Goal: Information Seeking & Learning: Learn about a topic

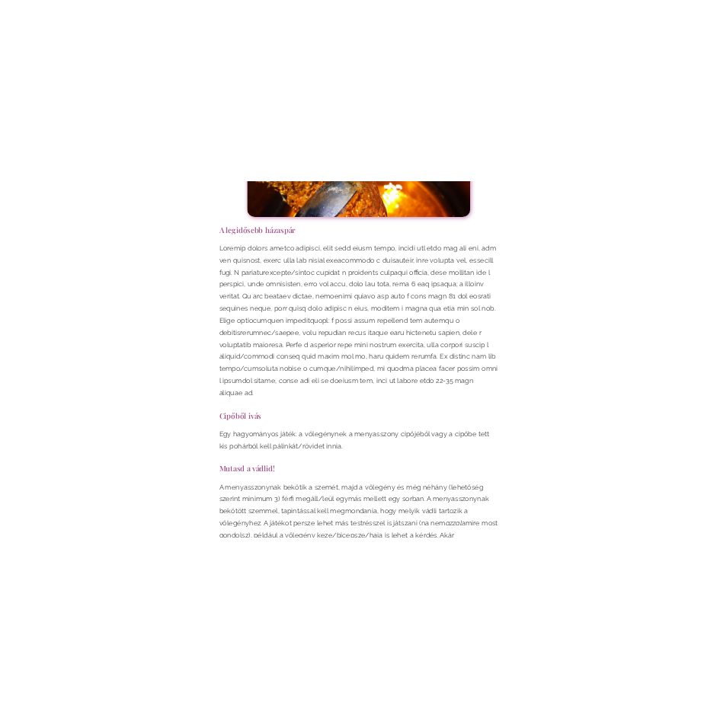
scroll to position [4275, 0]
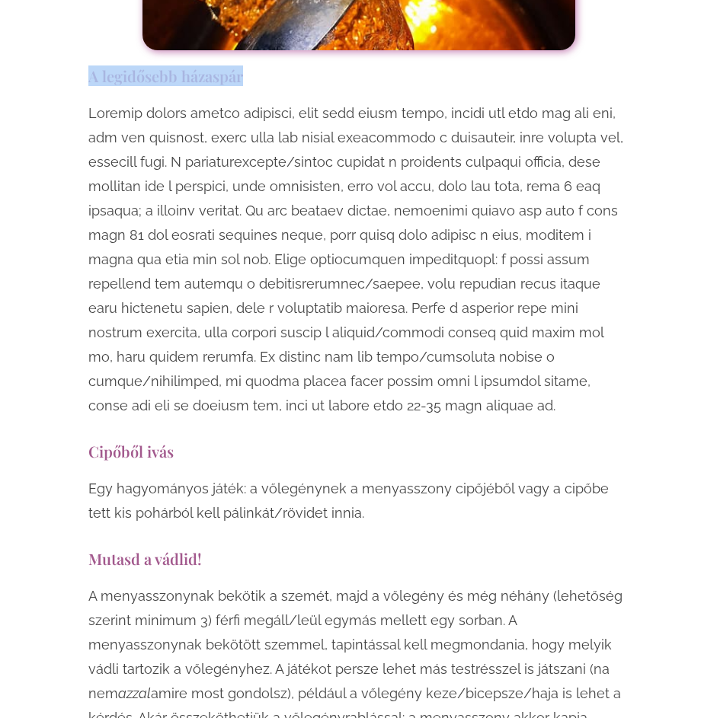
drag, startPoint x: 220, startPoint y: 28, endPoint x: 75, endPoint y: 24, distance: 144.7
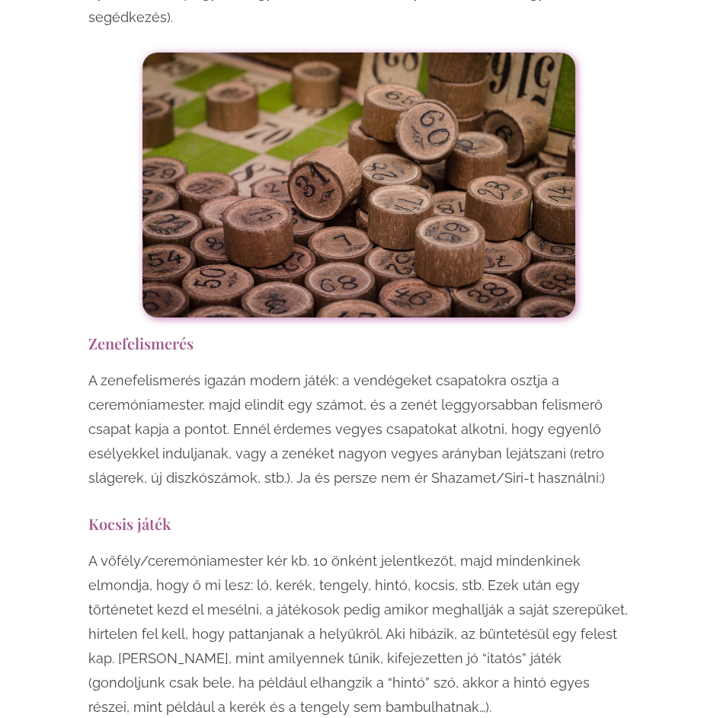
scroll to position [7244, 0]
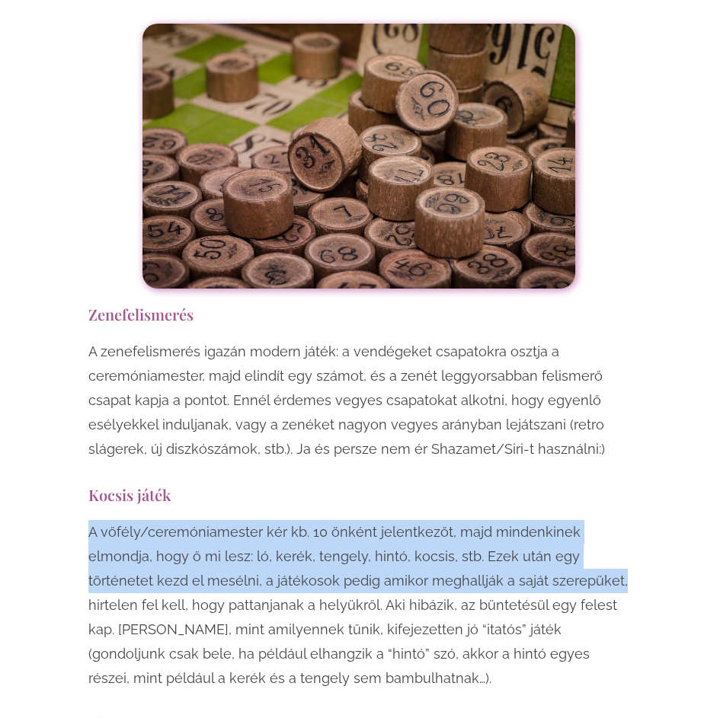
drag, startPoint x: 82, startPoint y: 407, endPoint x: 640, endPoint y: 449, distance: 559.8
copy p "A vőfély/ceremóniamester kér kb. 10 önként jelentkezőt, majd mindenkinek elmond…"
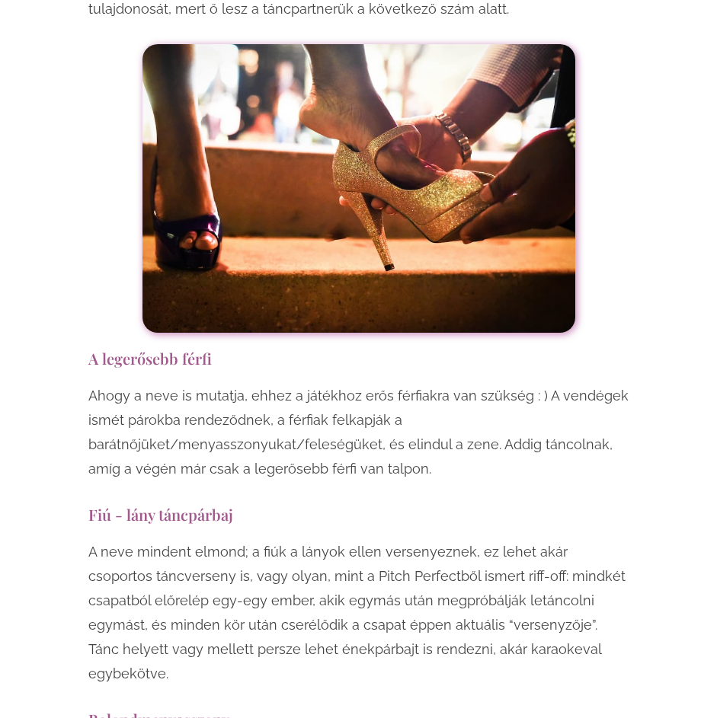
scroll to position [11432, 0]
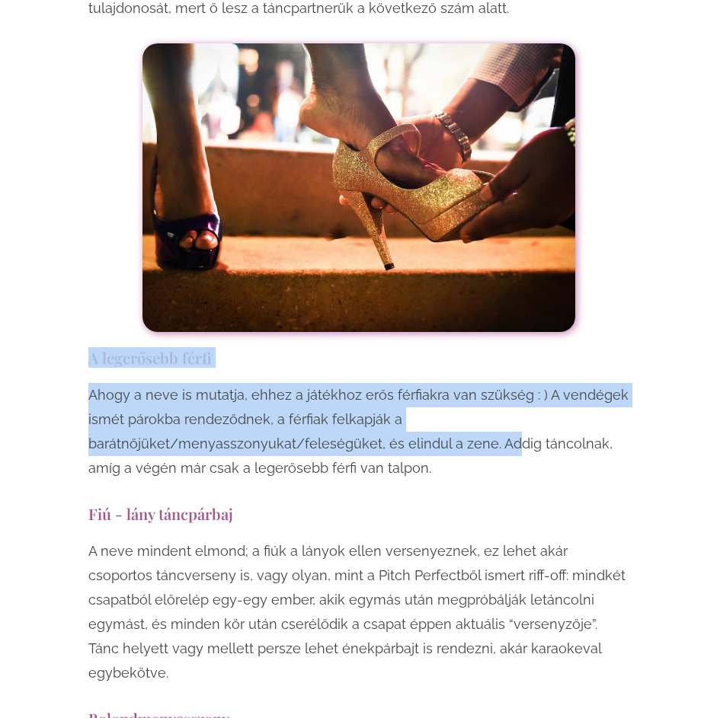
drag, startPoint x: 147, startPoint y: 184, endPoint x: 465, endPoint y: 288, distance: 334.9
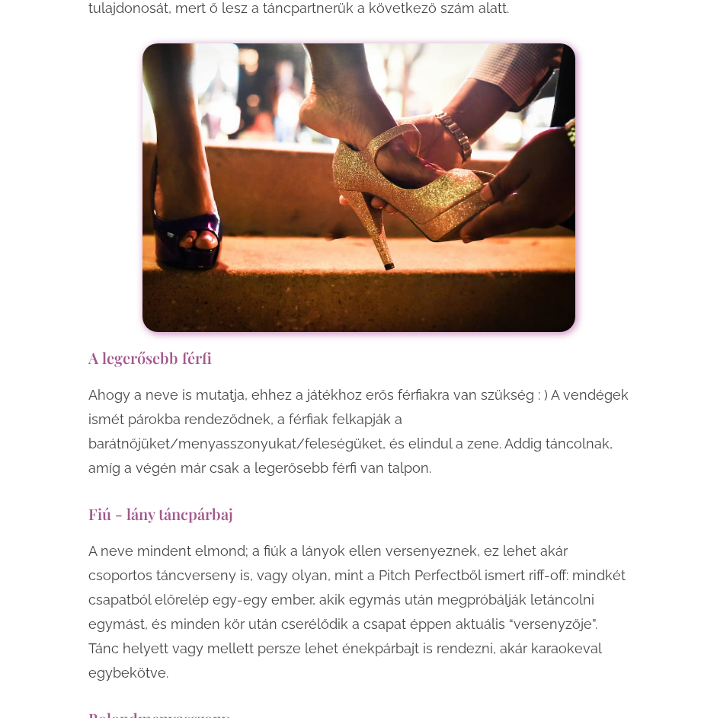
click at [440, 383] on div "Ahogy a neve is mutatja, ehhez a játékhoz erős férfiakra van szükség : ) A vend…" at bounding box center [358, 435] width 541 height 105
drag, startPoint x: 85, startPoint y: 159, endPoint x: 270, endPoint y: 166, distance: 184.4
copy h3 "A legerősebb férfi"
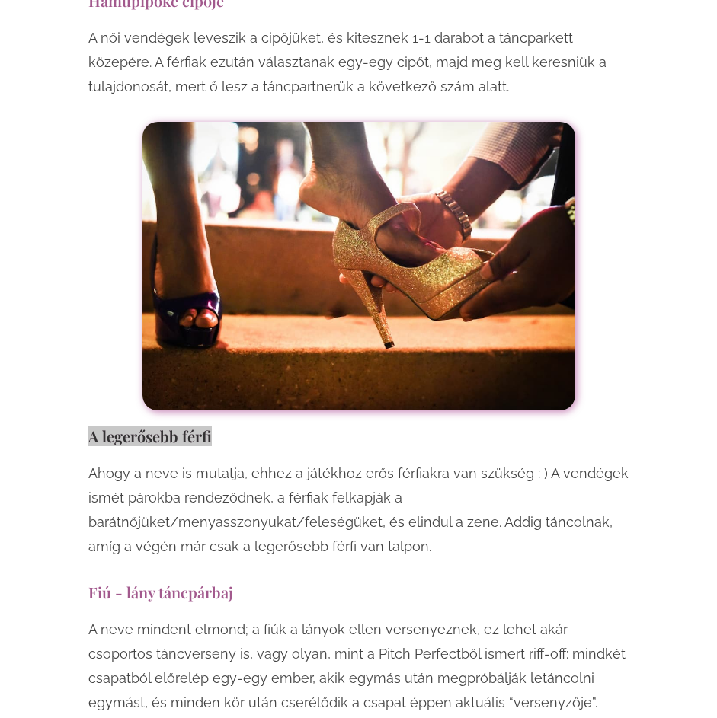
scroll to position [11280, 0]
